Goal: Use online tool/utility

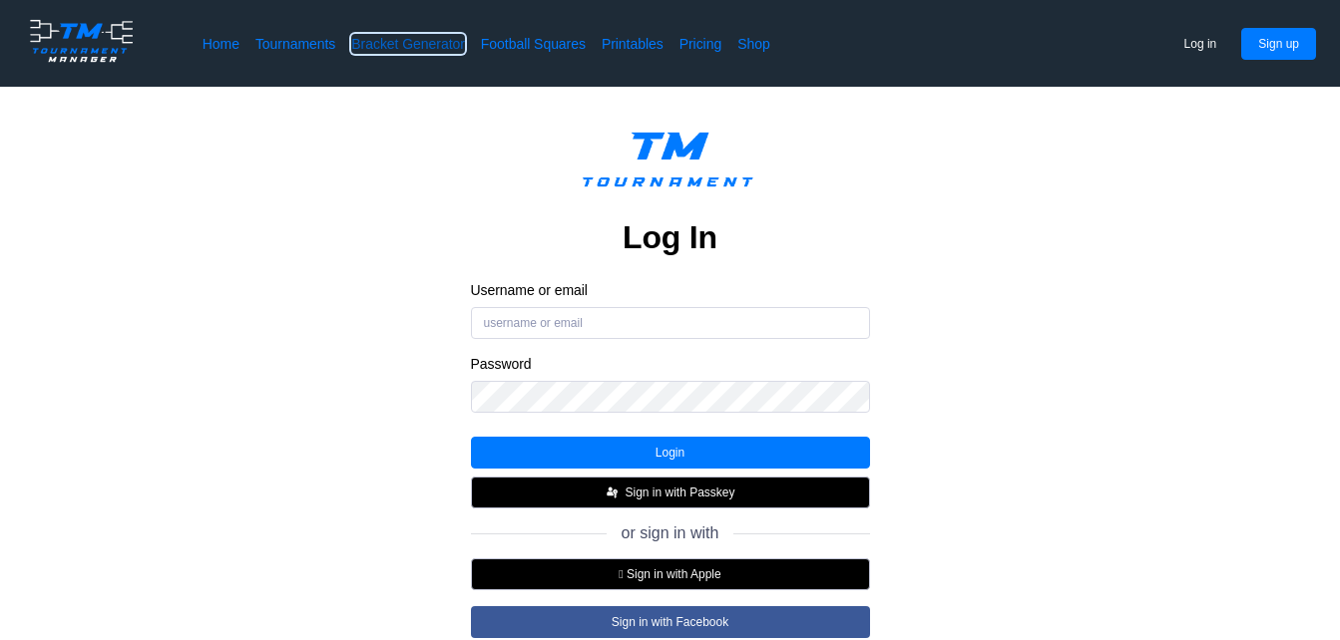
click at [394, 44] on link "Bracket Generator" at bounding box center [408, 44] width 114 height 20
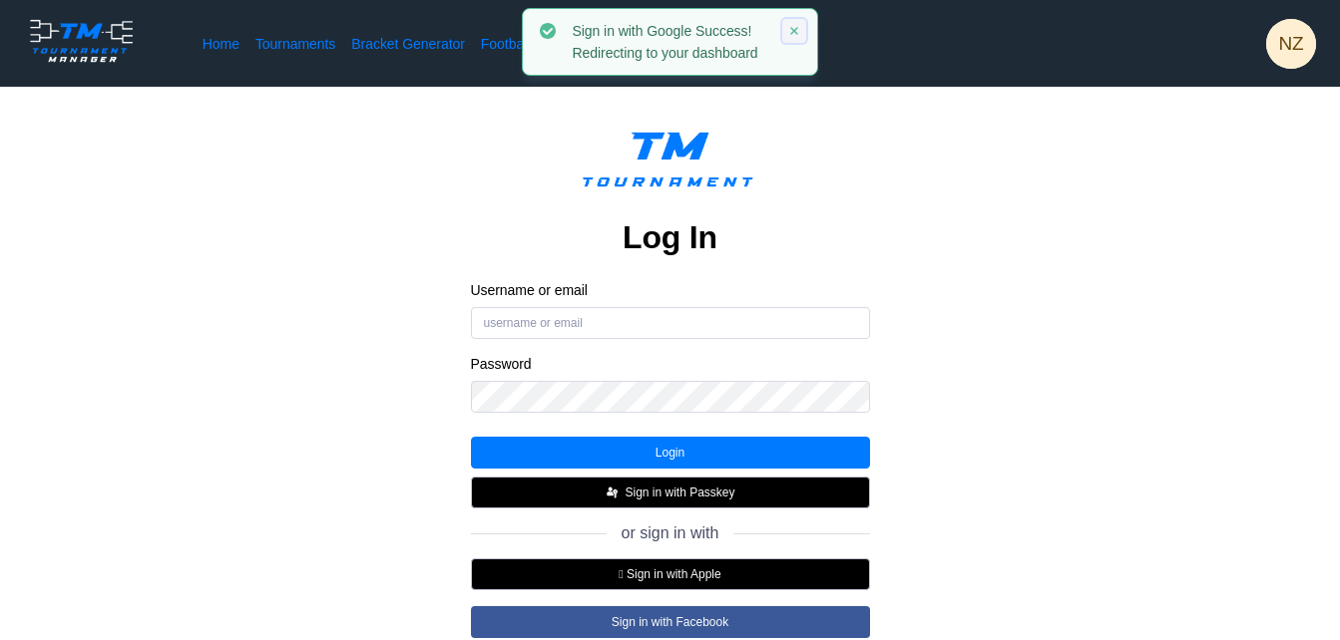
click at [798, 29] on icon at bounding box center [794, 31] width 12 height 12
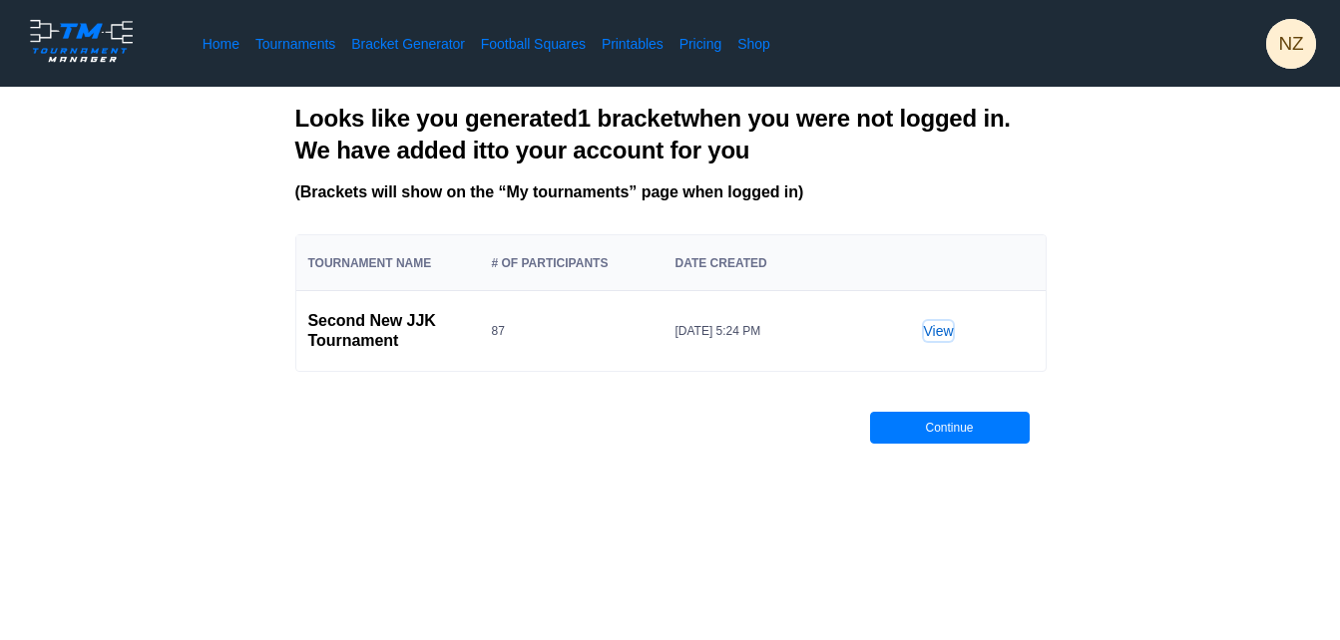
click at [937, 335] on link "View" at bounding box center [939, 331] width 30 height 20
